Goal: Information Seeking & Learning: Understand process/instructions

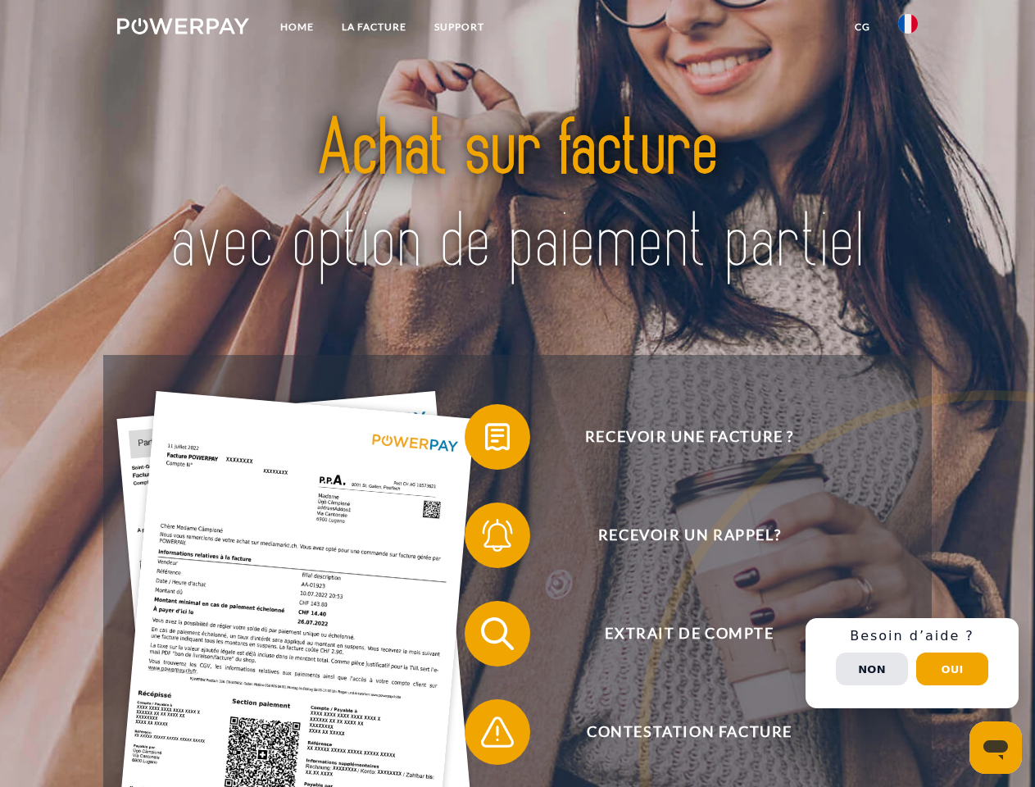
click at [183, 29] on img at bounding box center [183, 26] width 132 height 16
click at [908, 29] on img at bounding box center [909, 24] width 20 height 20
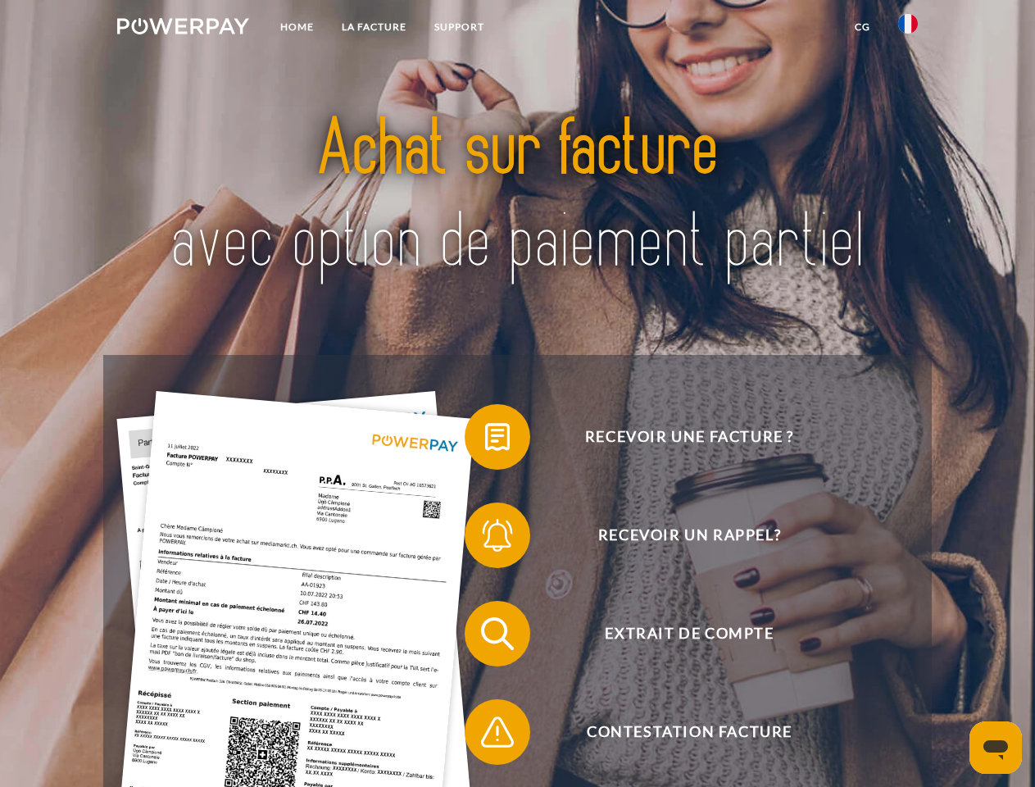
click at [862, 27] on link "CG" at bounding box center [862, 27] width 43 height 30
click at [485, 440] on span at bounding box center [473, 437] width 82 height 82
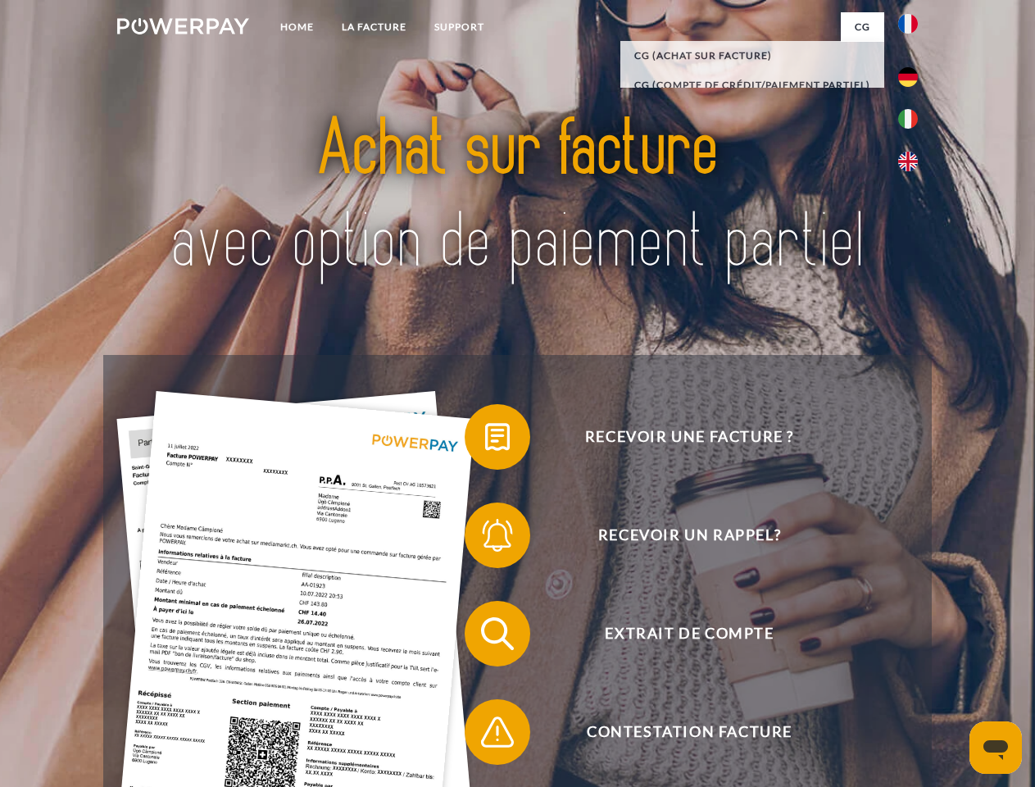
click at [485, 539] on span at bounding box center [473, 535] width 82 height 82
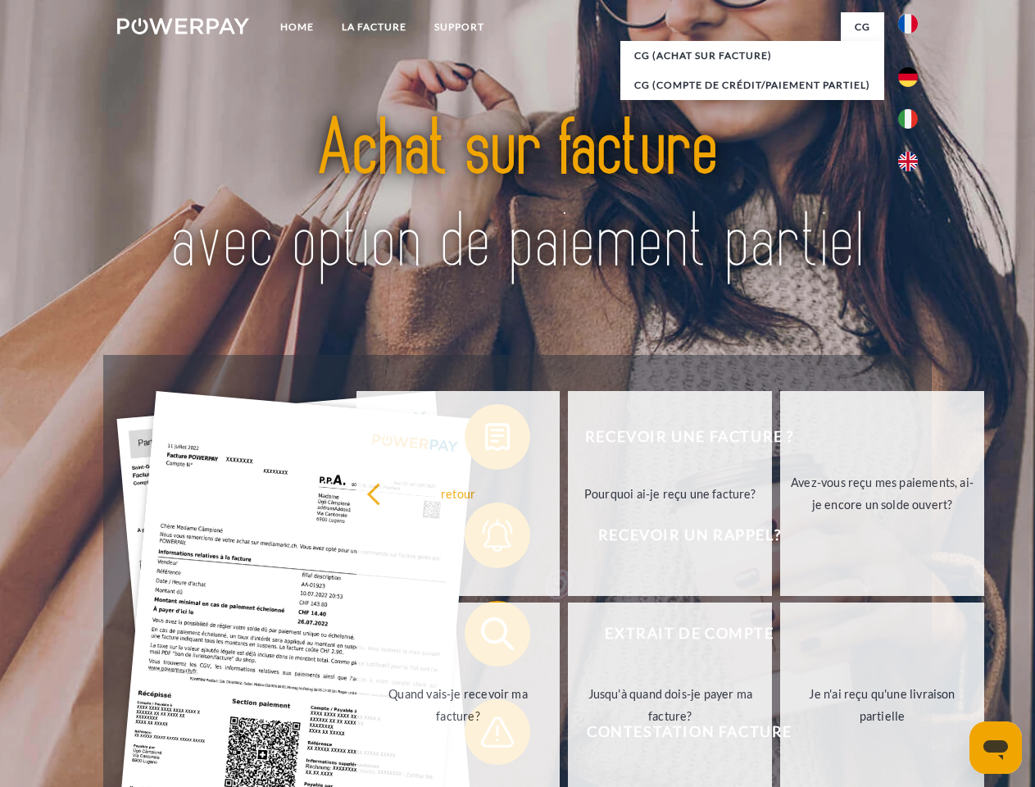
click at [568, 637] on link "Jusqu'à quand dois-je payer ma facture?" at bounding box center [670, 705] width 204 height 205
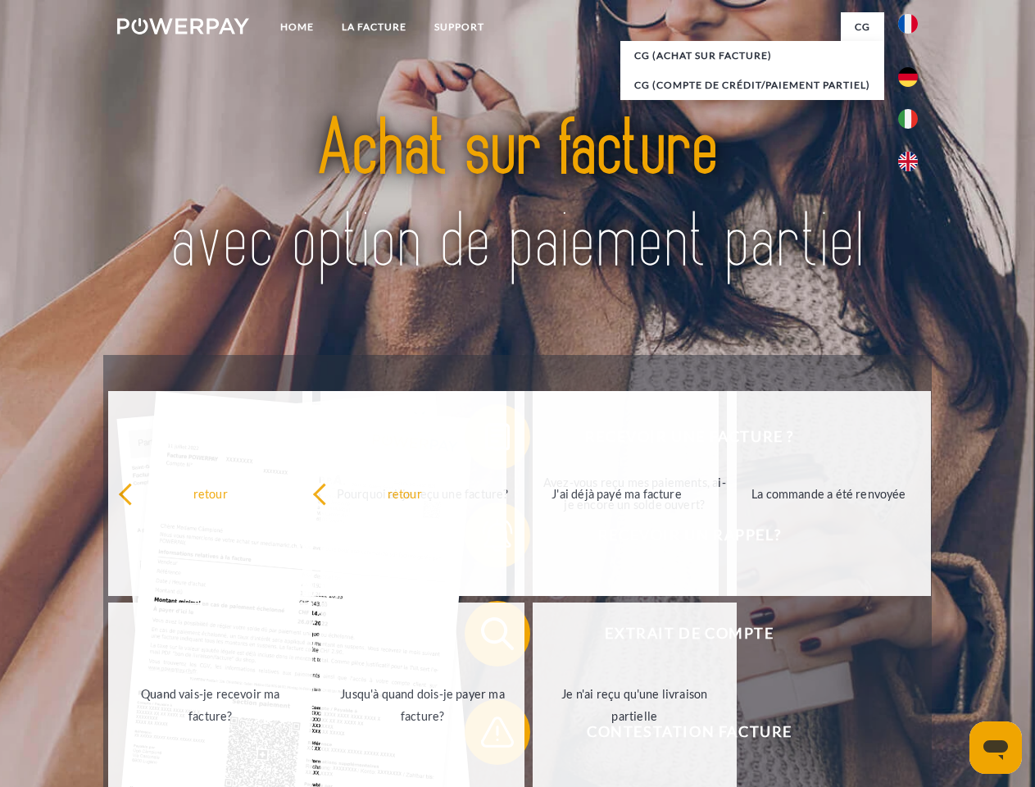
click at [485, 735] on span at bounding box center [473, 732] width 82 height 82
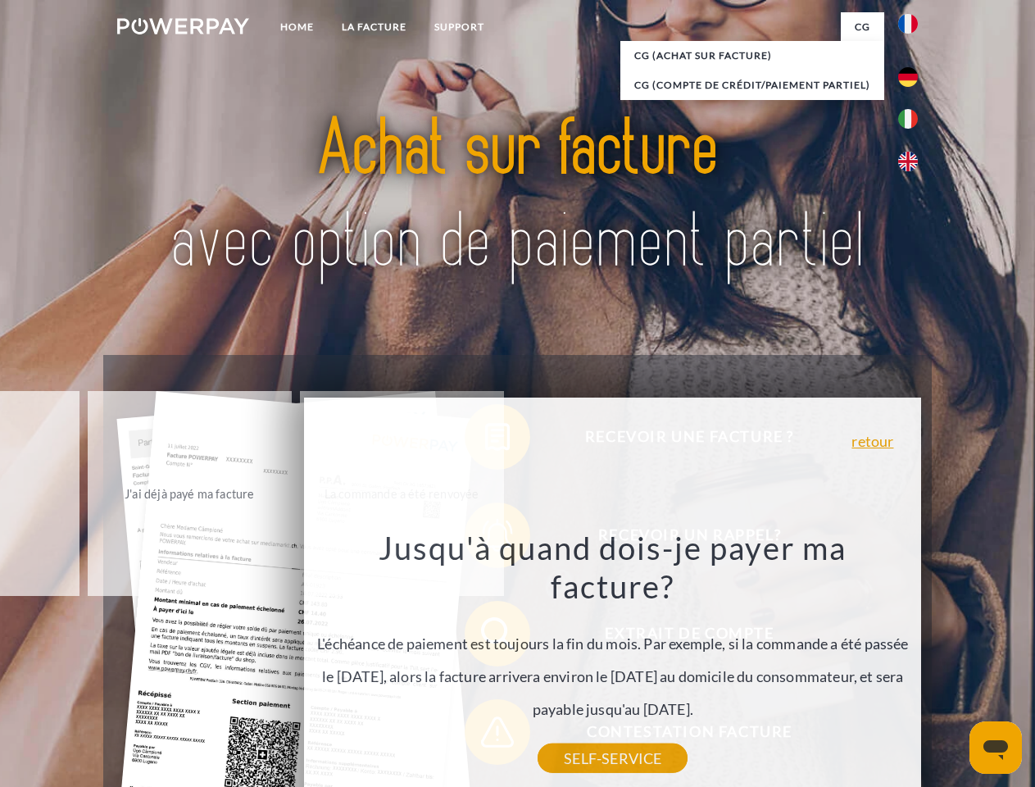
click at [912, 663] on div "Recevoir une facture ? Recevoir un rappel? Extrait de compte retour" at bounding box center [517, 683] width 828 height 656
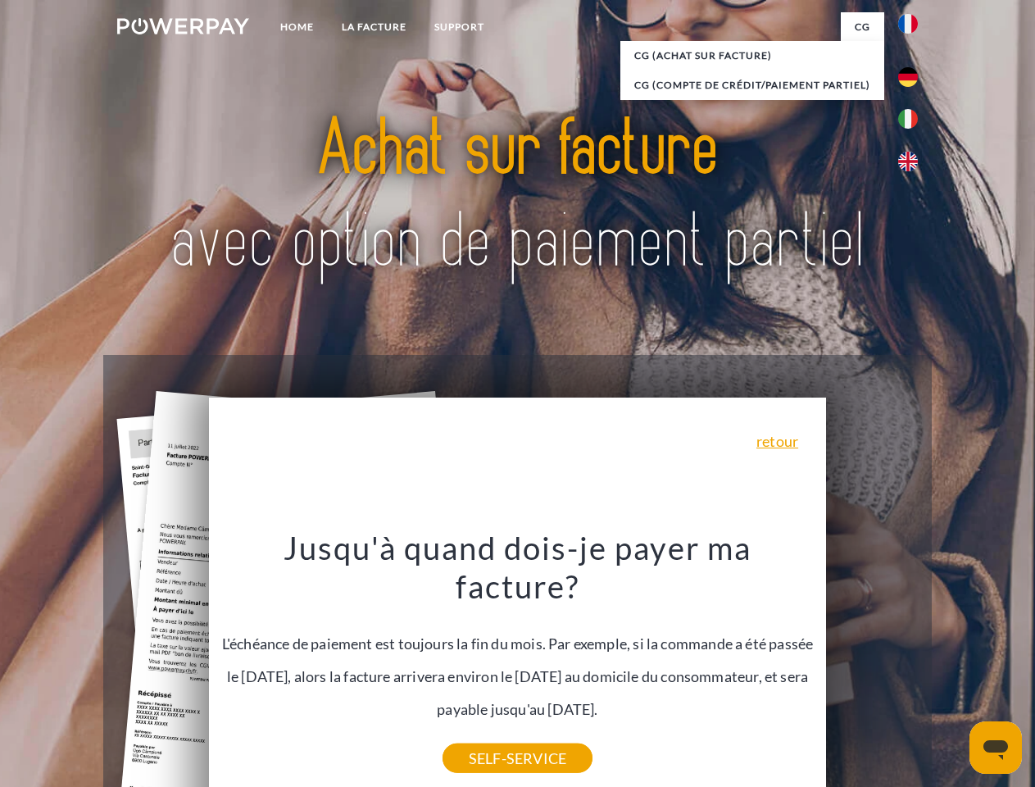
click at [872, 667] on span "Extrait de compte" at bounding box center [690, 634] width 402 height 66
click at [953, 669] on header "Home LA FACTURE Support" at bounding box center [517, 566] width 1035 height 1132
